Goal: Task Accomplishment & Management: Use online tool/utility

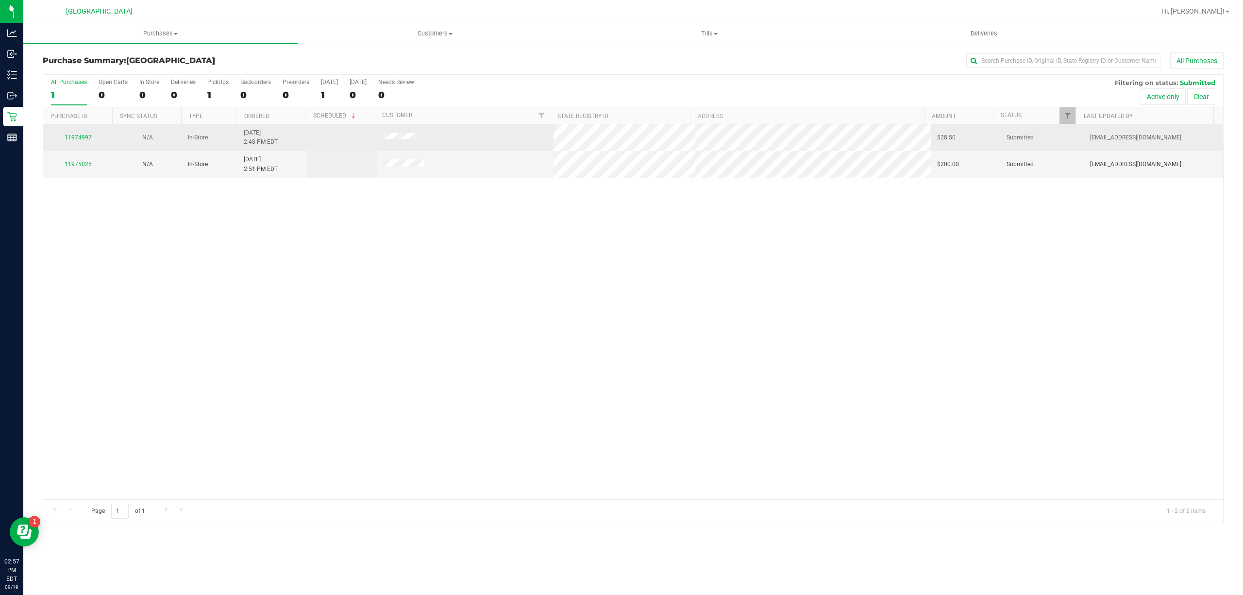
click at [79, 133] on div "11974997" at bounding box center [78, 137] width 58 height 9
click at [80, 134] on link "11974997" at bounding box center [78, 137] width 27 height 7
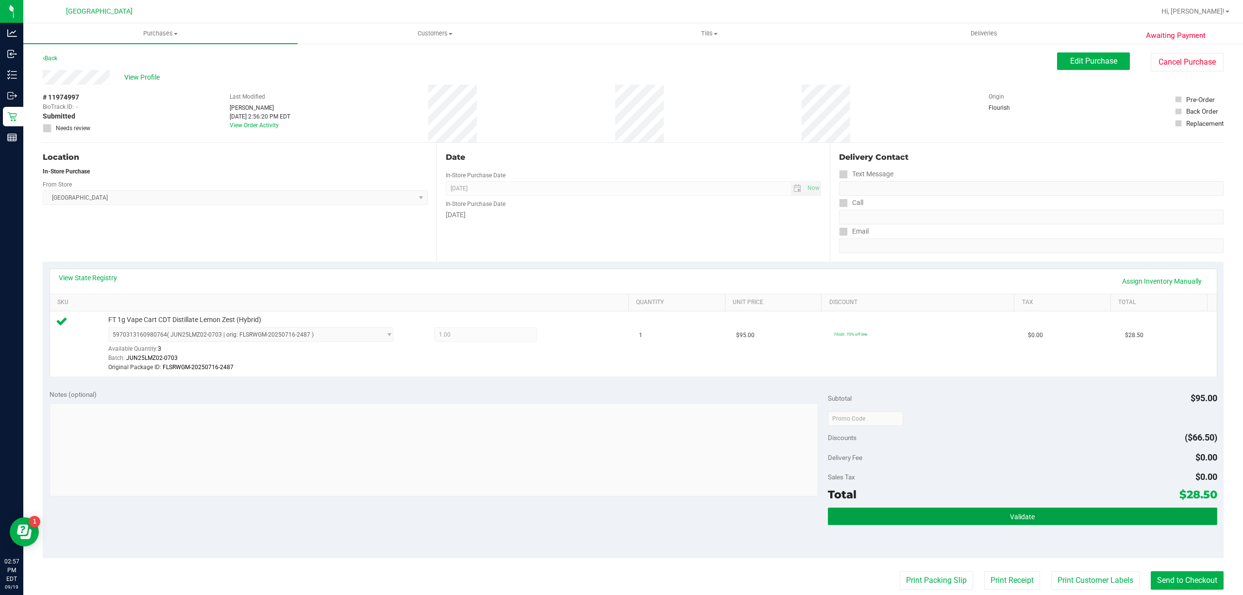
click at [966, 519] on button "Validate" at bounding box center [1022, 515] width 389 height 17
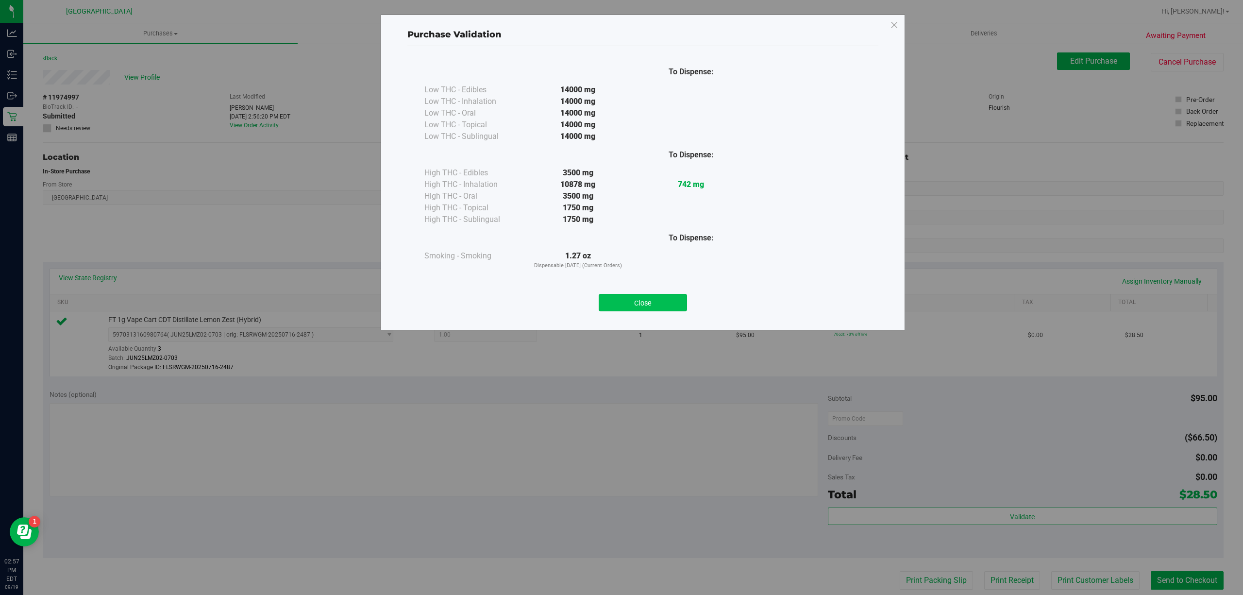
click at [638, 302] on button "Close" at bounding box center [643, 302] width 88 height 17
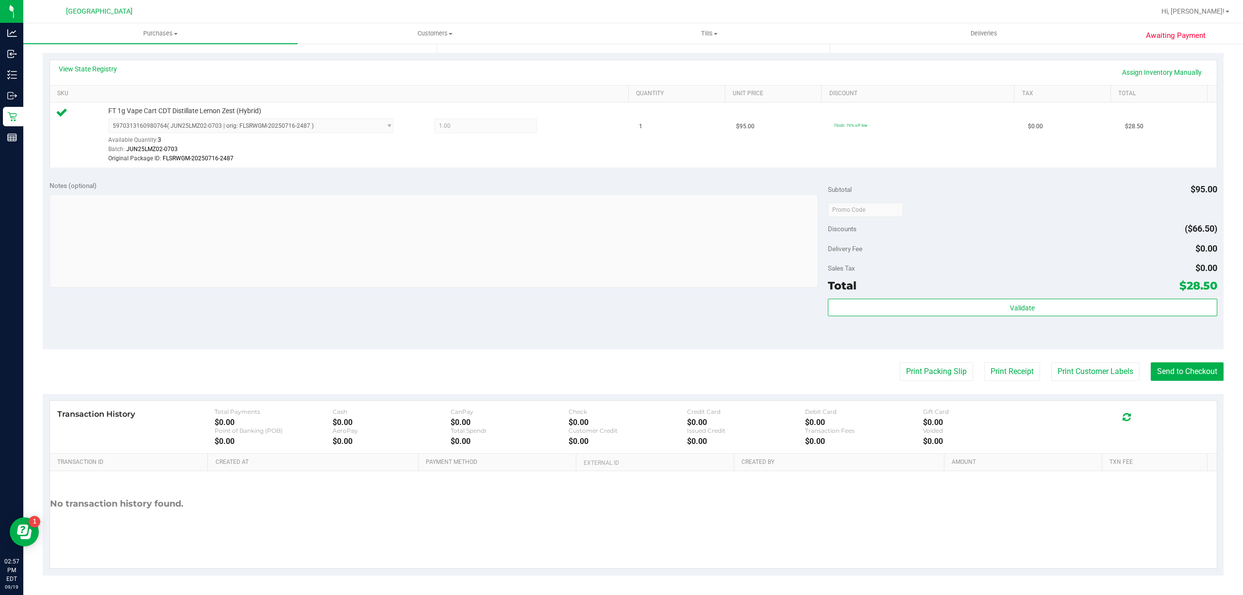
scroll to position [16, 0]
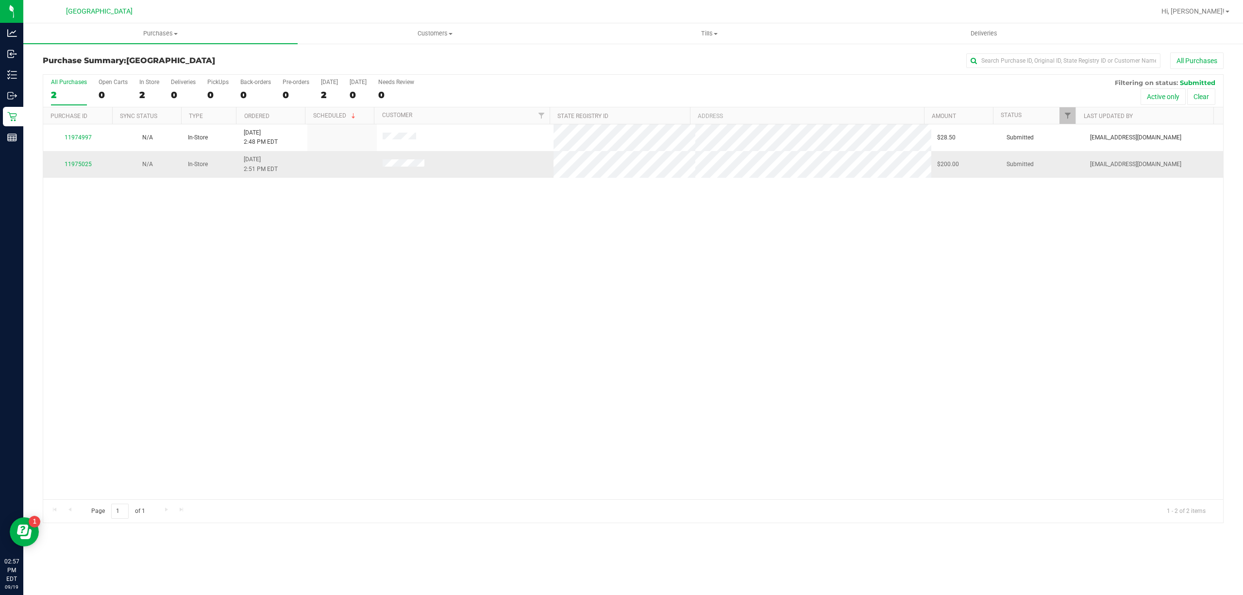
click at [80, 160] on div "11975025" at bounding box center [78, 164] width 58 height 9
click at [82, 165] on link "11975025" at bounding box center [78, 164] width 27 height 7
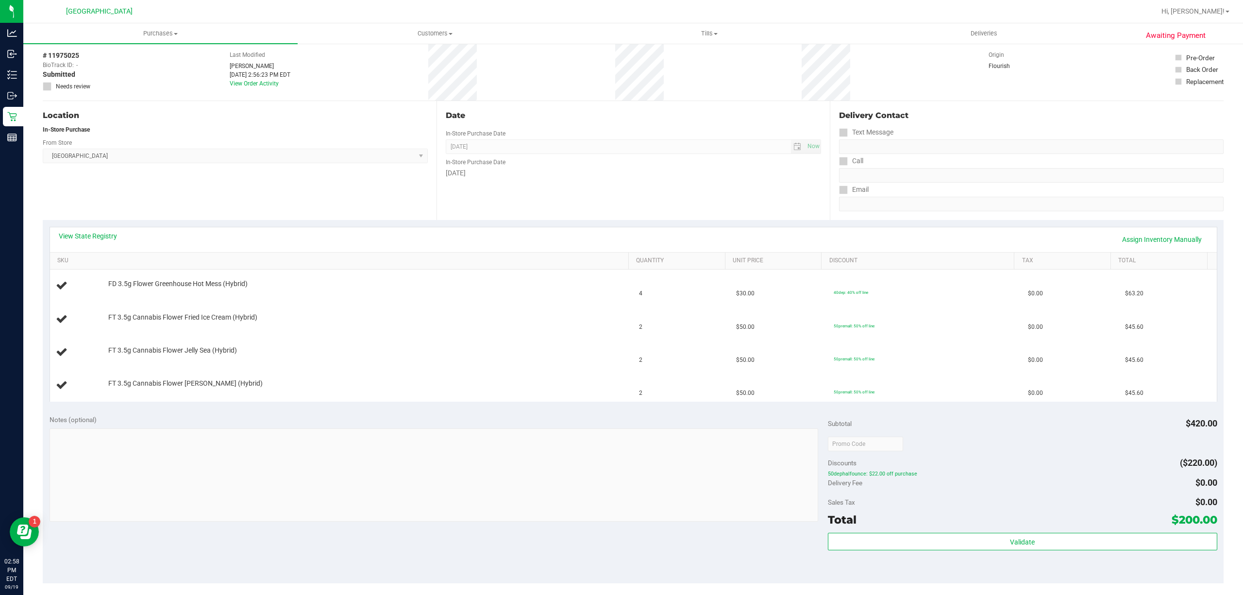
scroll to position [277, 0]
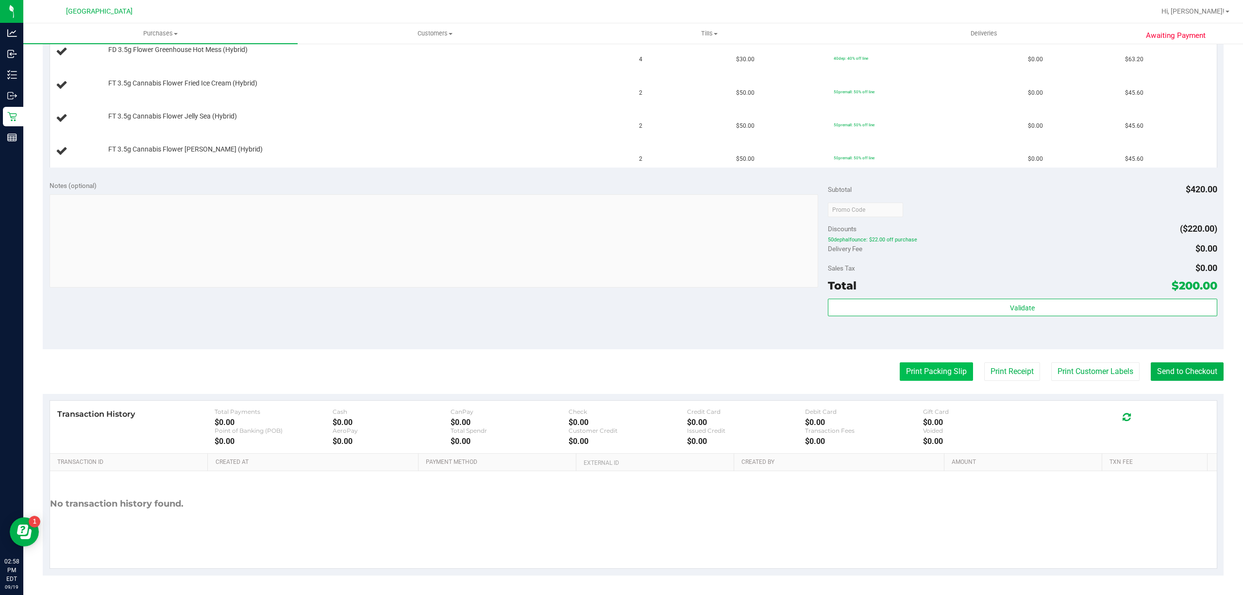
click at [924, 374] on button "Print Packing Slip" at bounding box center [936, 371] width 73 height 18
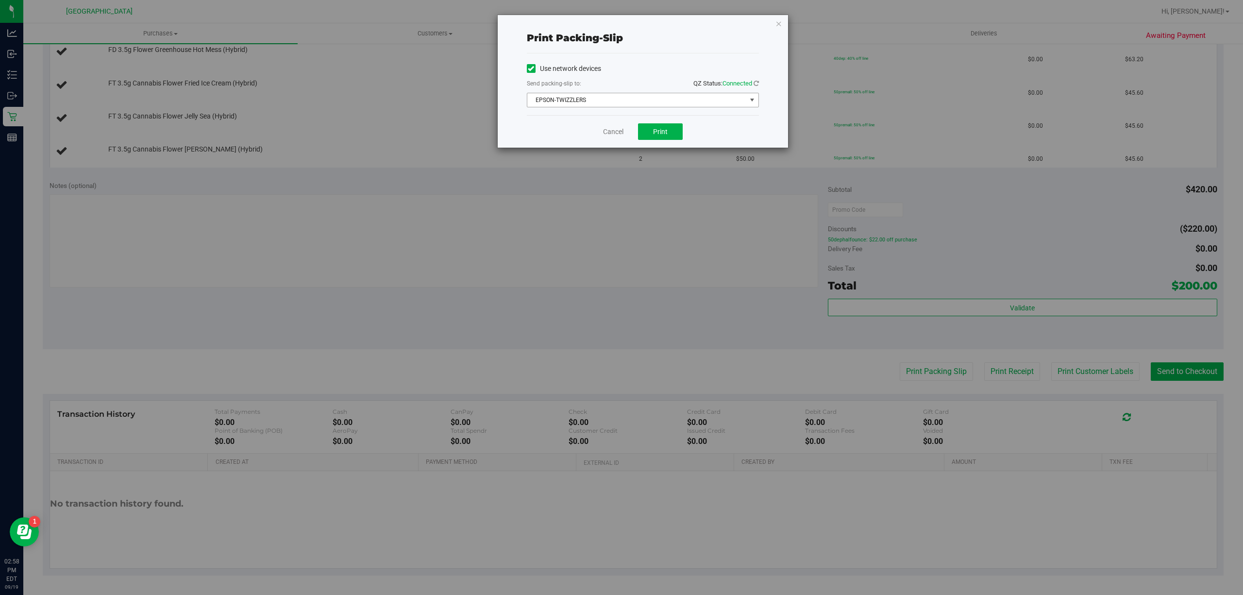
click at [691, 93] on span "EPSON-TWIZZLERS" at bounding box center [636, 100] width 219 height 14
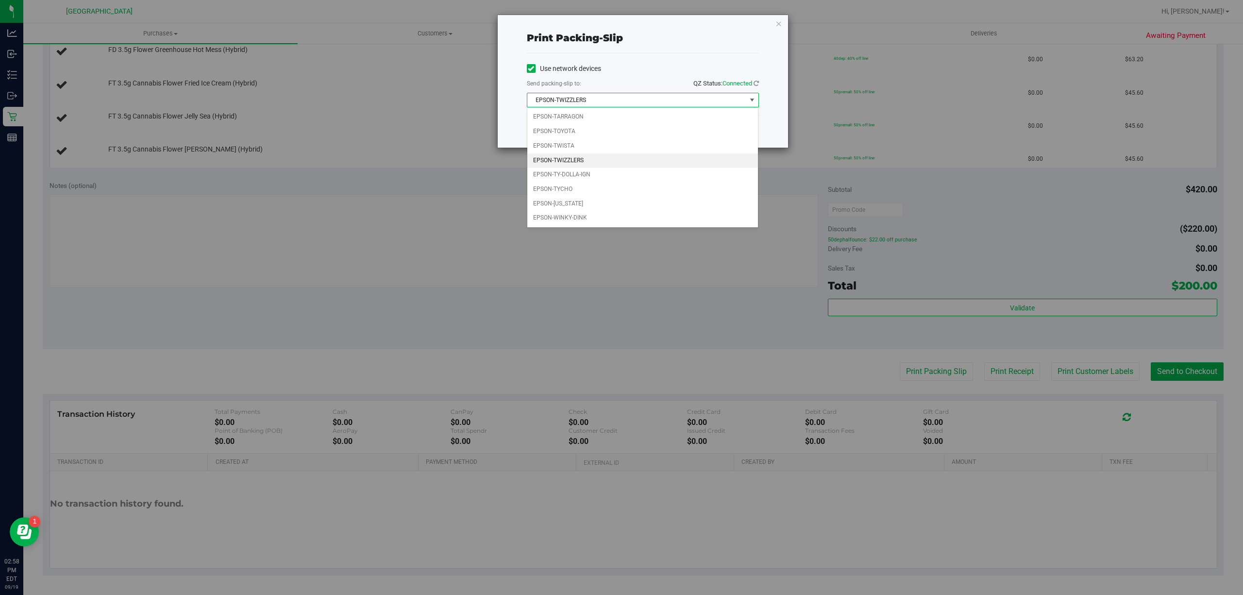
click at [631, 163] on li "EPSON-TWIZZLERS" at bounding box center [642, 160] width 231 height 15
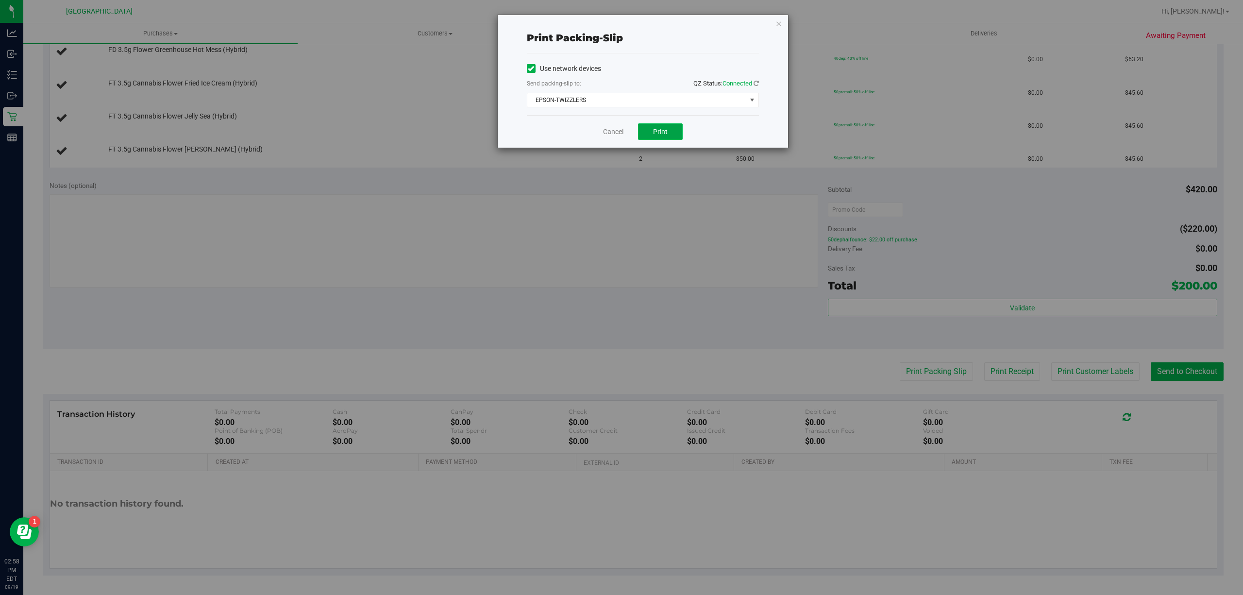
click at [674, 136] on button "Print" at bounding box center [660, 131] width 45 height 17
click at [615, 129] on link "Cancel" at bounding box center [613, 132] width 20 height 10
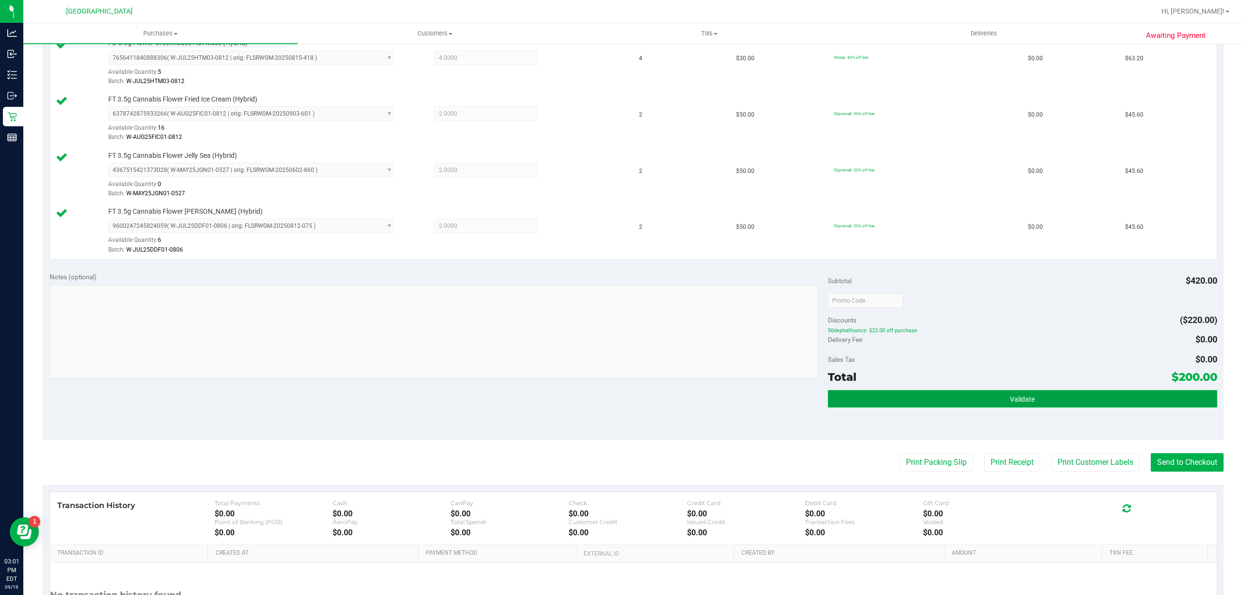
click at [935, 406] on button "Validate" at bounding box center [1022, 398] width 389 height 17
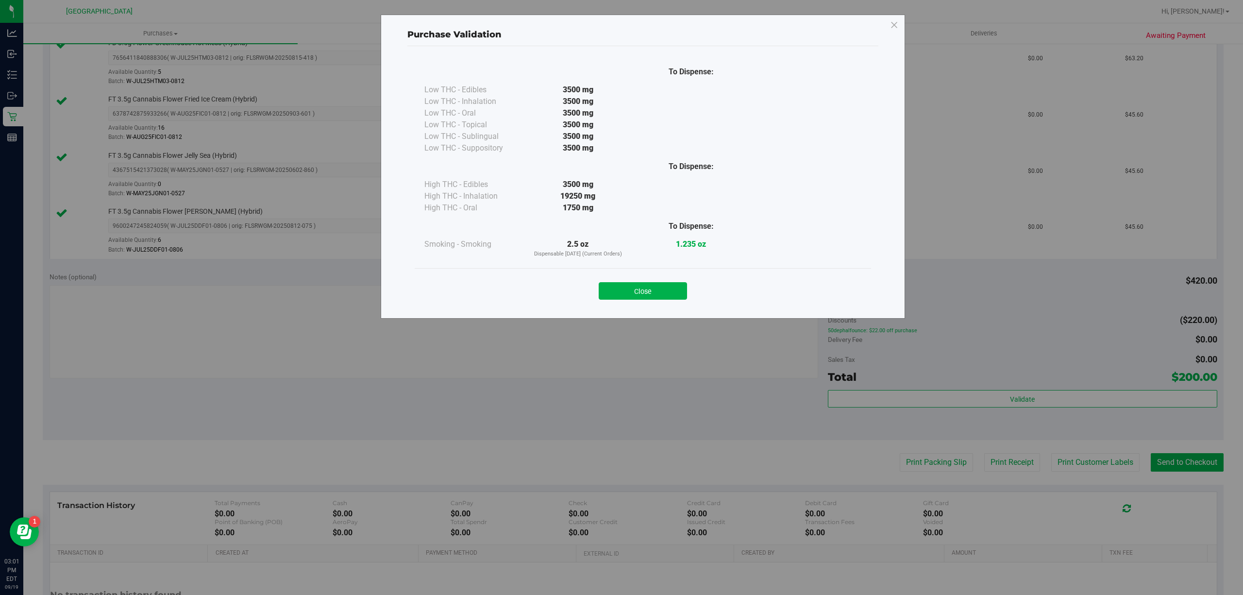
click at [668, 282] on div "Close" at bounding box center [643, 288] width 442 height 24
click at [669, 285] on button "Close" at bounding box center [643, 290] width 88 height 17
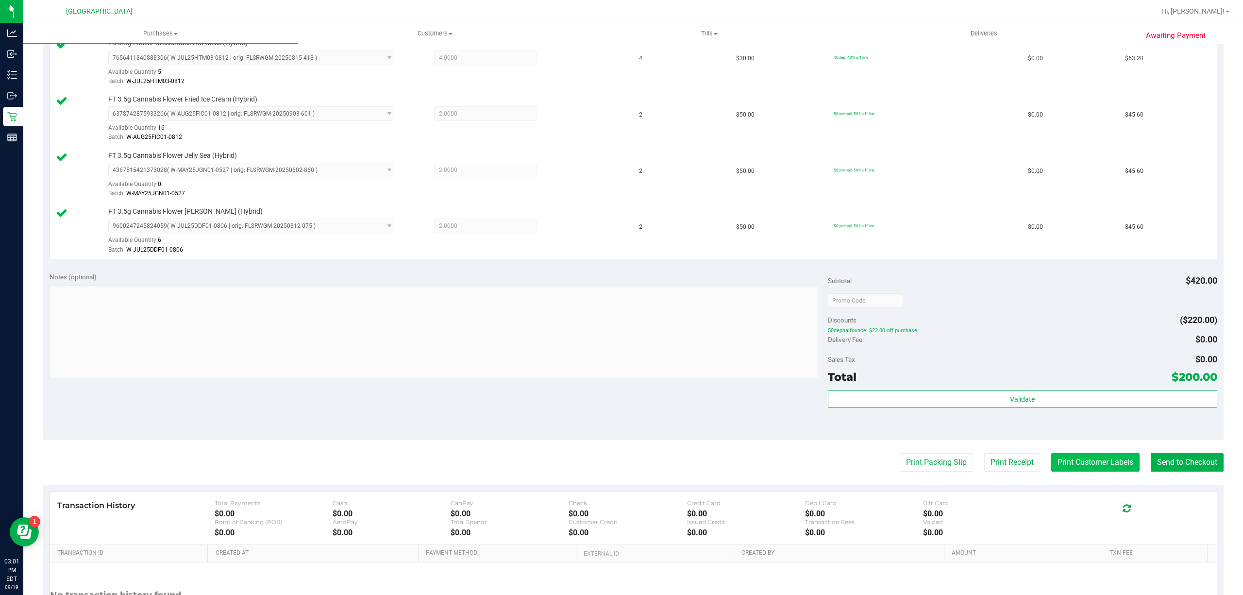
click at [1098, 468] on button "Print Customer Labels" at bounding box center [1095, 462] width 88 height 18
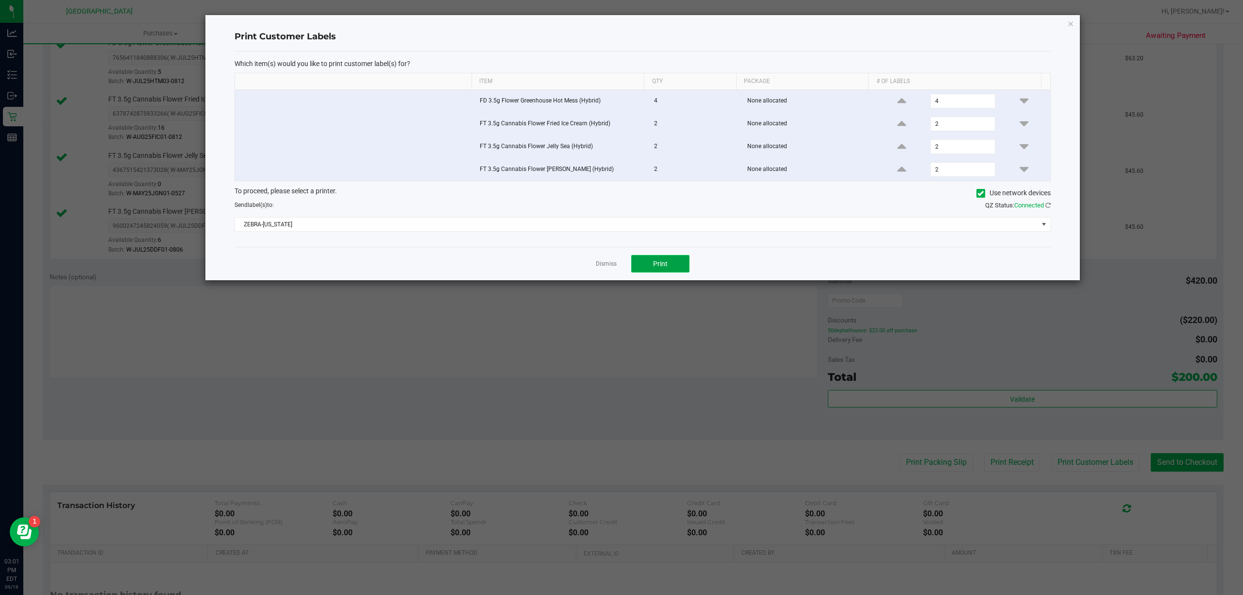
click at [666, 266] on span "Print" at bounding box center [660, 264] width 15 height 8
click at [601, 268] on link "Dismiss" at bounding box center [606, 264] width 21 height 8
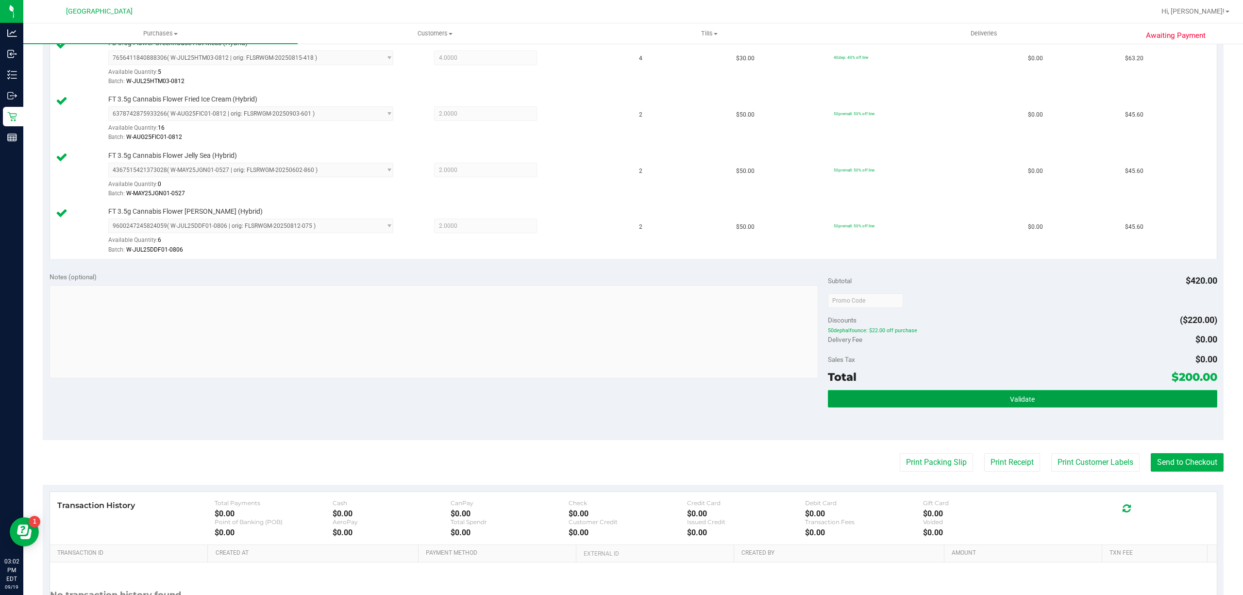
click at [1142, 402] on button "Validate" at bounding box center [1022, 398] width 389 height 17
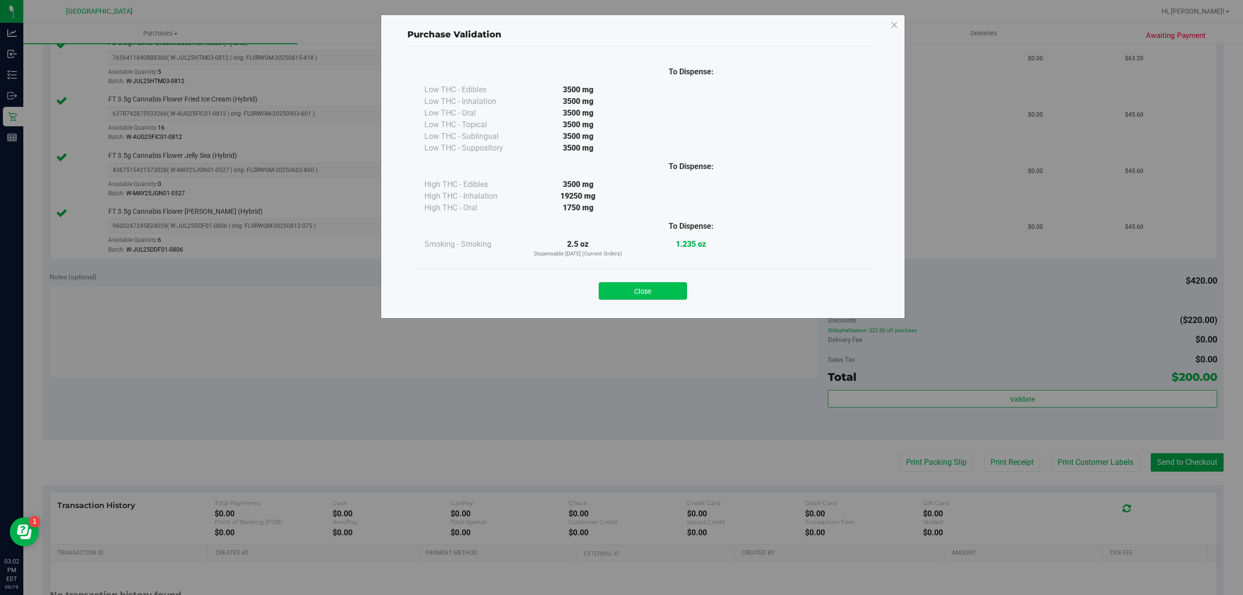
click at [676, 296] on button "Close" at bounding box center [643, 290] width 88 height 17
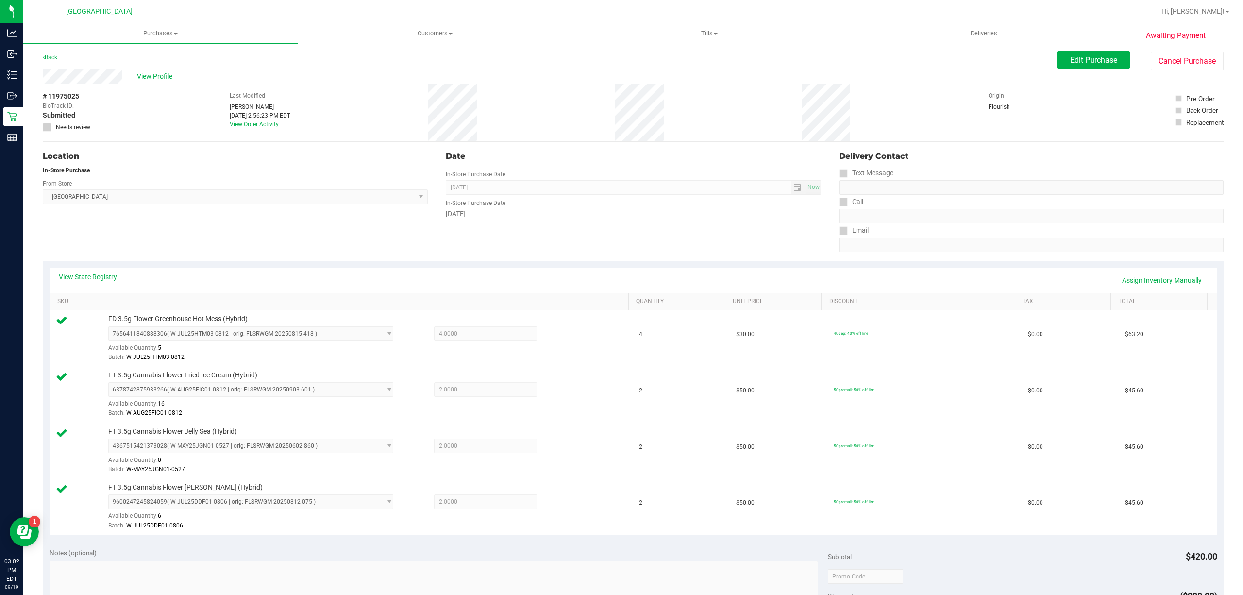
scroll to position [0, 0]
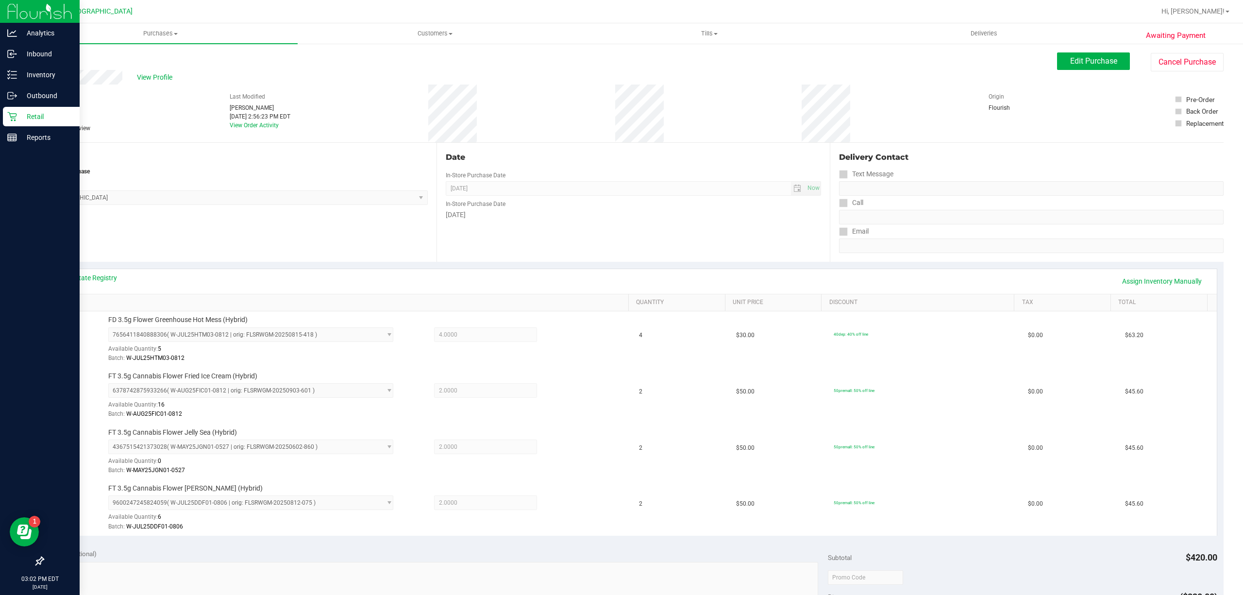
click at [36, 113] on p "Retail" at bounding box center [46, 117] width 58 height 12
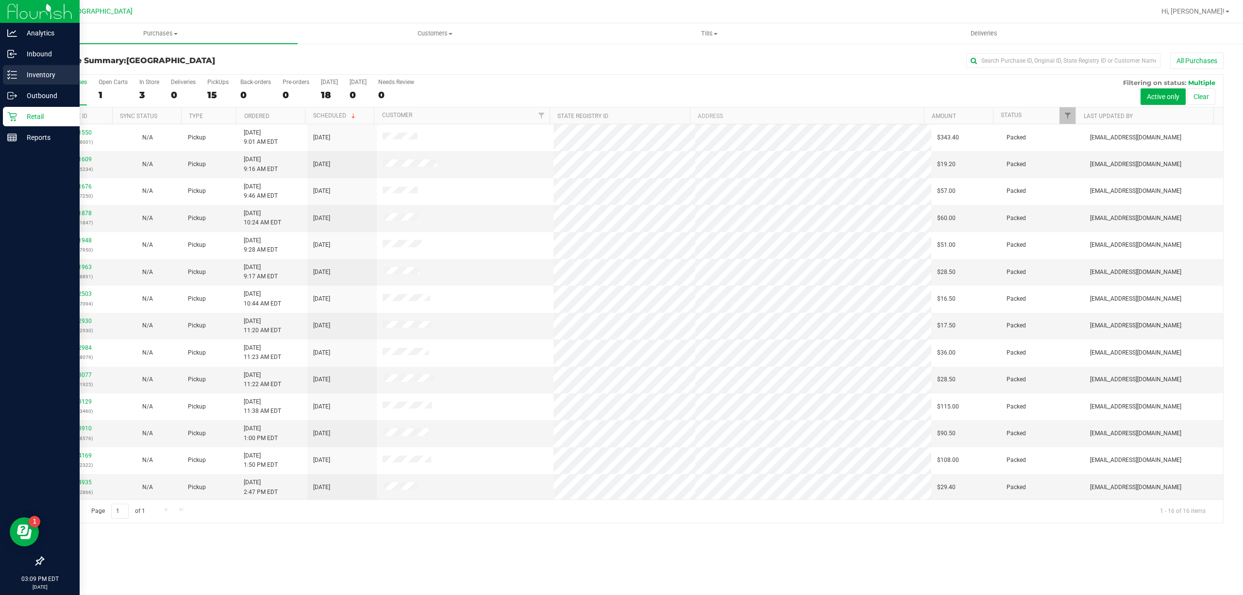
click at [18, 74] on p "Inventory" at bounding box center [46, 75] width 58 height 12
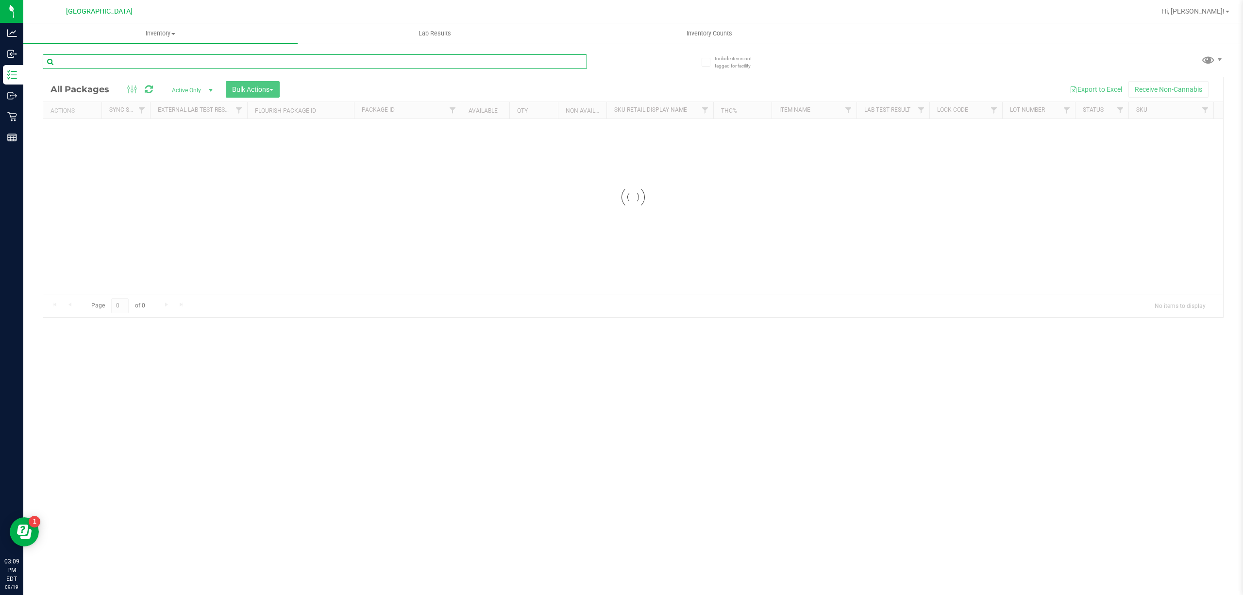
click at [168, 58] on input "text" at bounding box center [315, 61] width 544 height 15
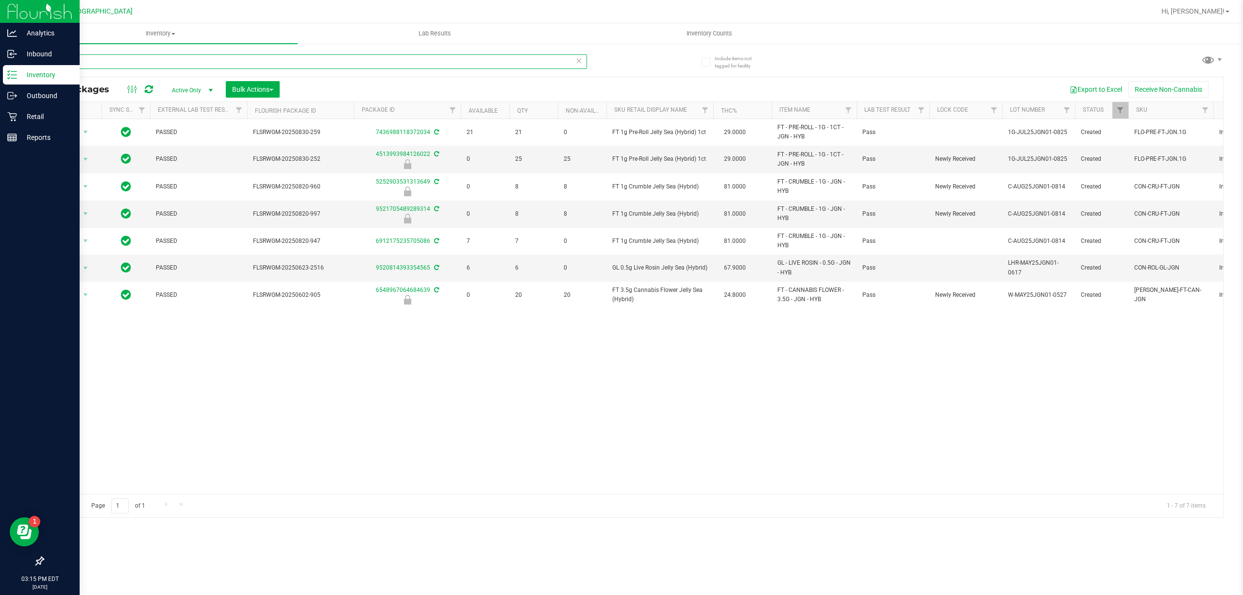
drag, startPoint x: 84, startPoint y: 65, endPoint x: 12, endPoint y: 70, distance: 72.0
click at [12, 70] on div "Analytics Inbound Inventory Outbound Retail Reports 03:15 PM EDT [DATE] 09/19 […" at bounding box center [621, 297] width 1243 height 595
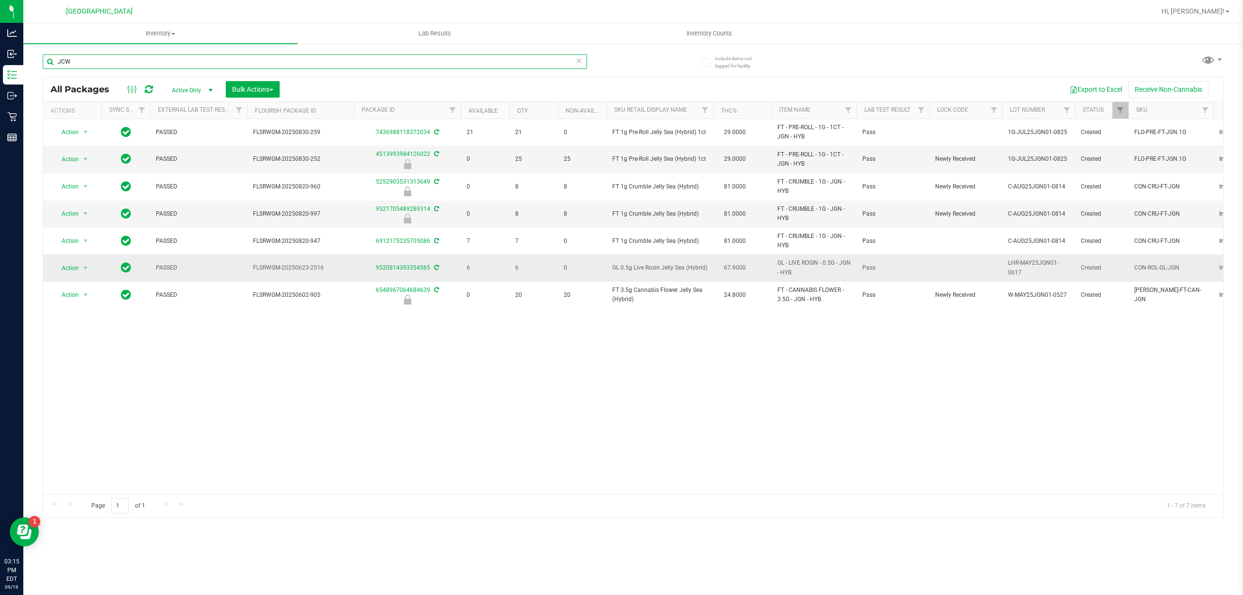
type input "JCW"
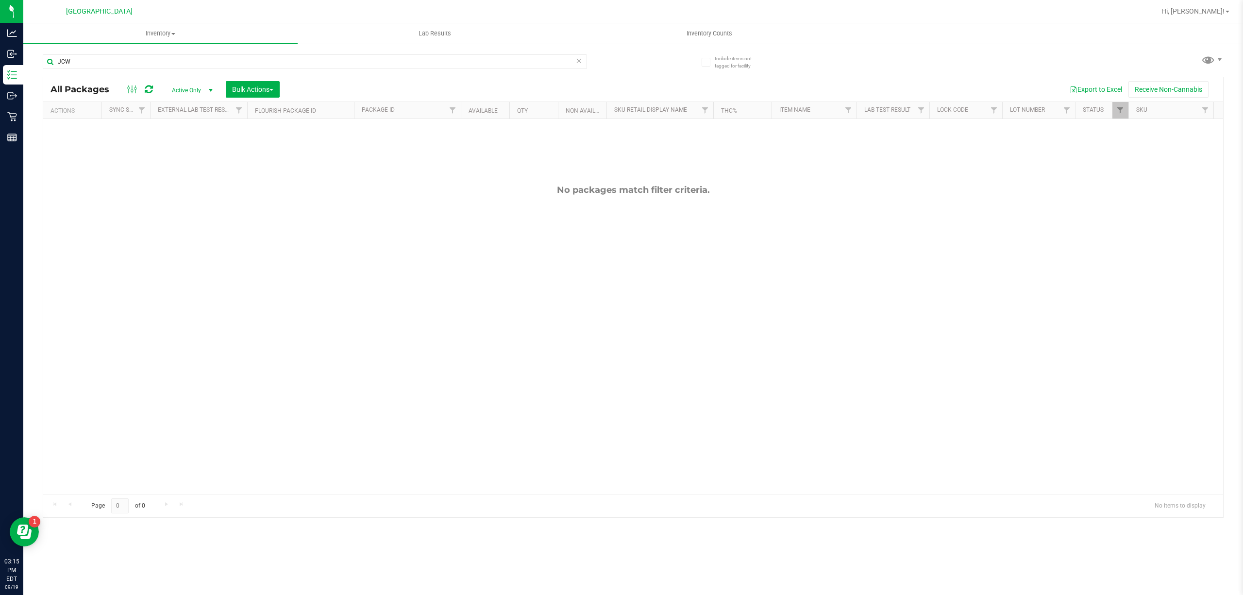
click at [579, 61] on icon at bounding box center [578, 60] width 7 height 12
